Goal: Subscribe to service/newsletter

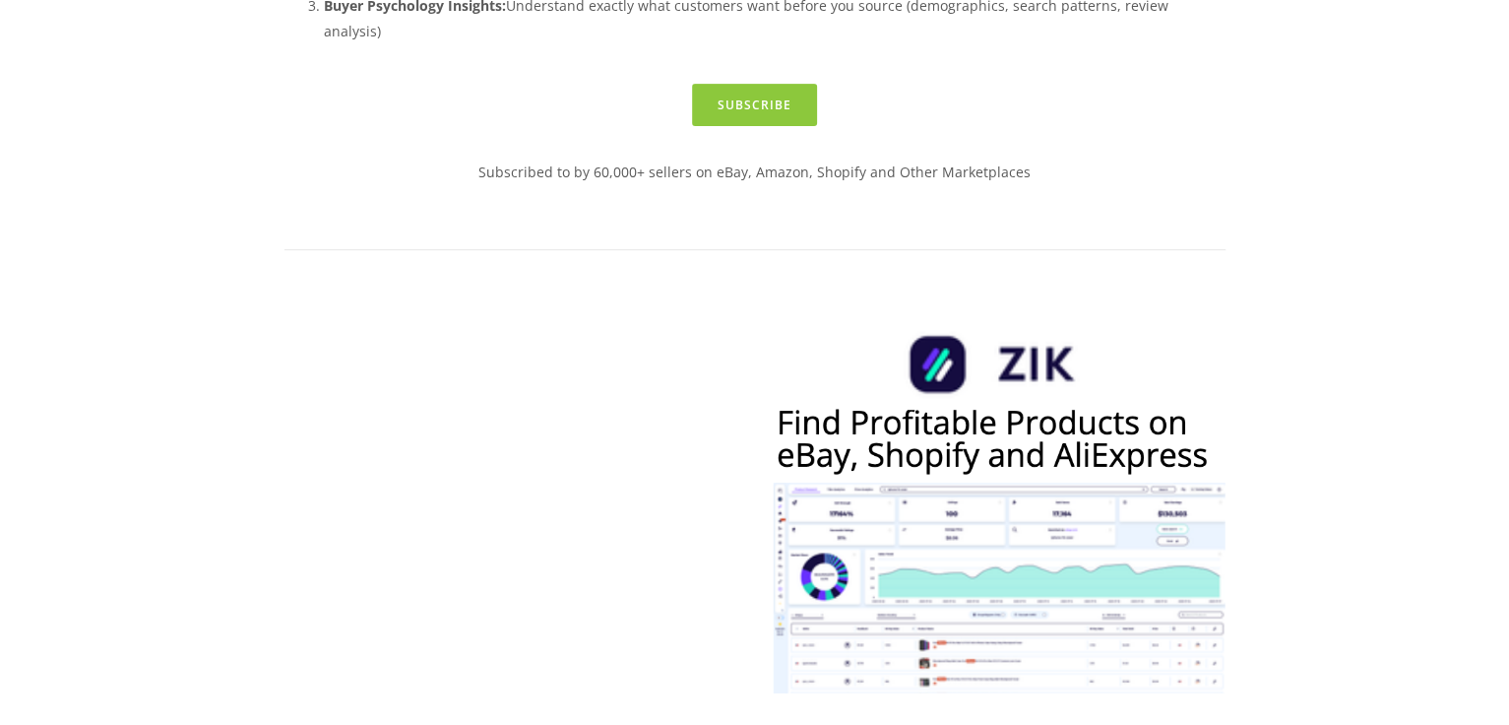
scroll to position [788, 0]
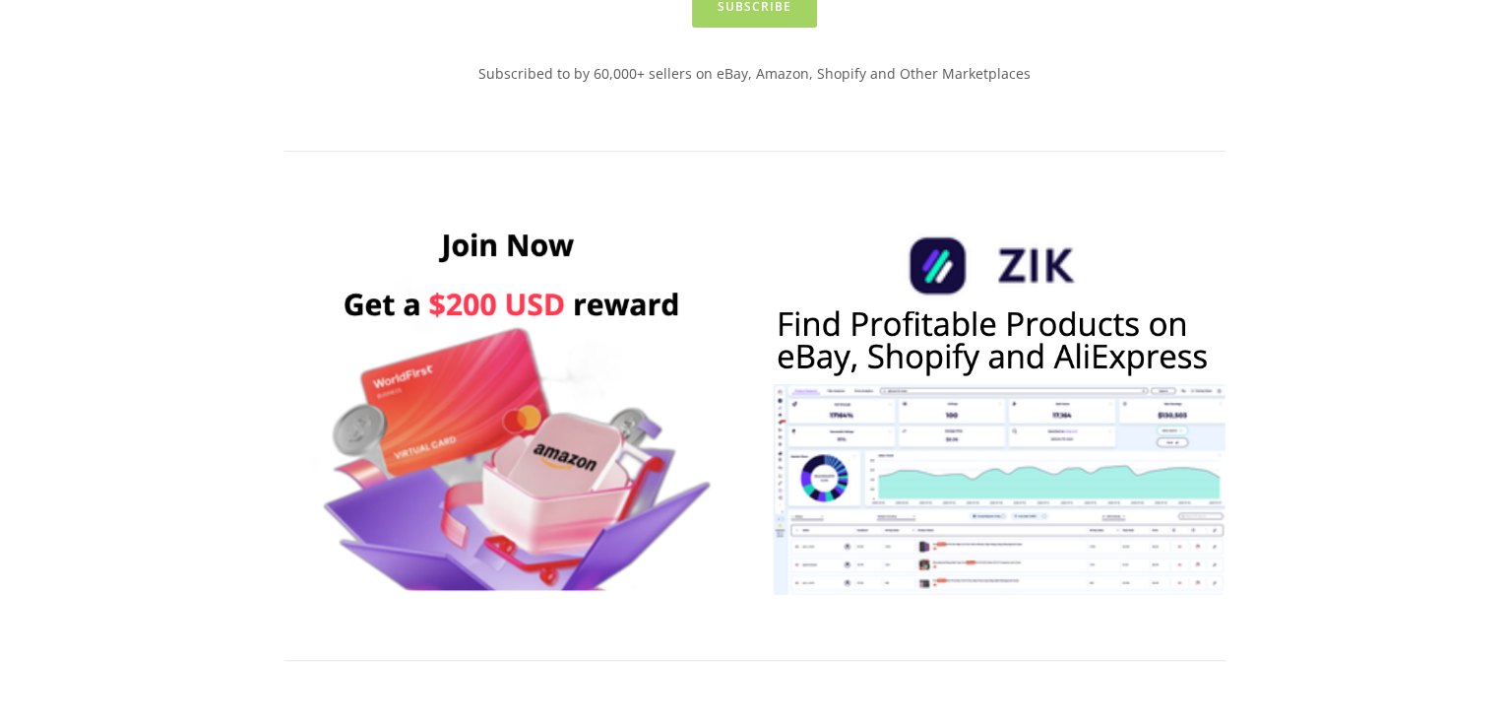
click at [757, 28] on link "Subscribe" at bounding box center [754, 6] width 125 height 42
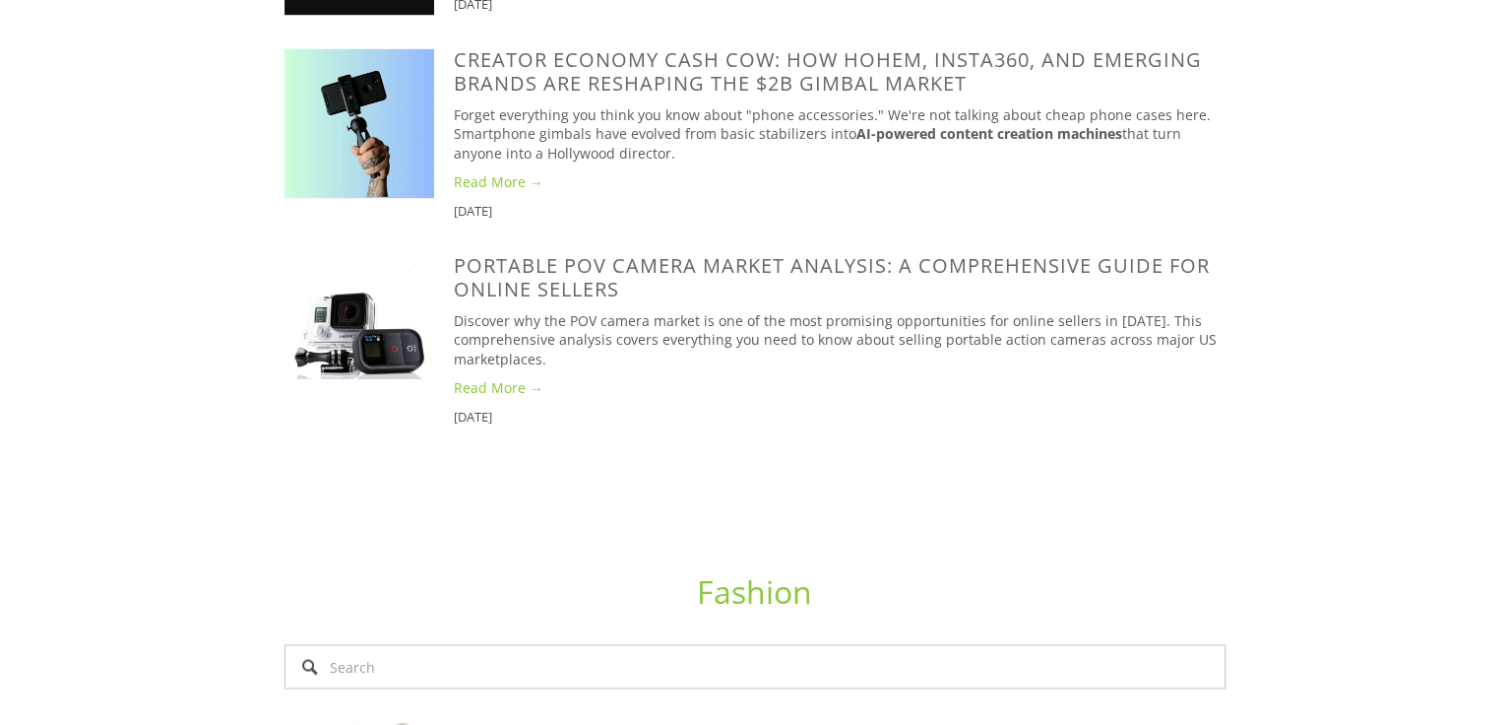
scroll to position [3249, 0]
